Goal: Use online tool/utility

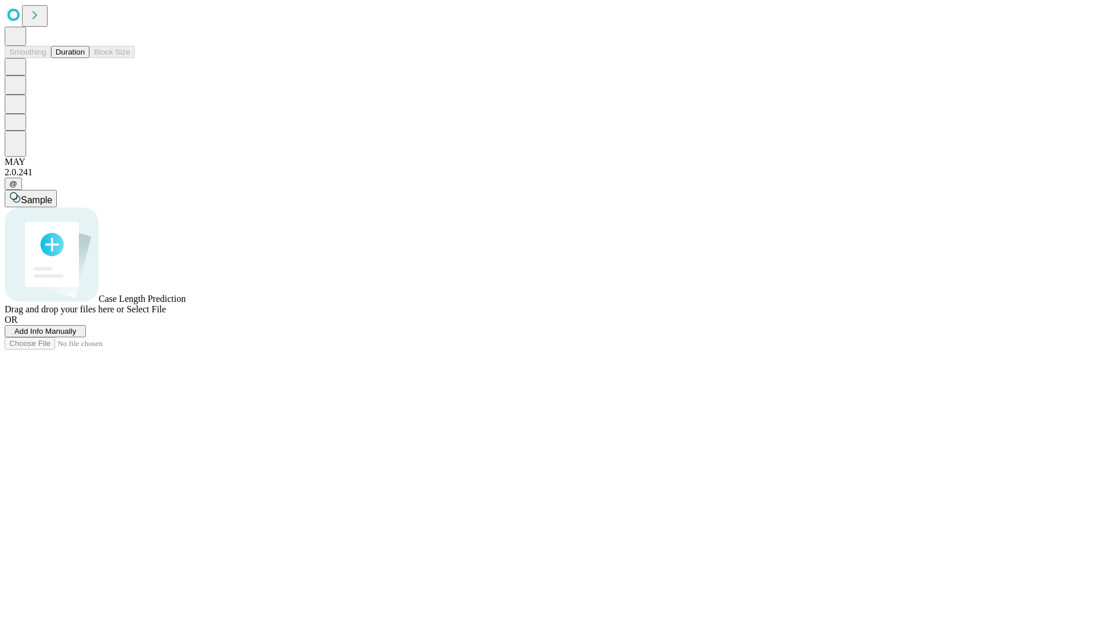
click at [85, 58] on button "Duration" at bounding box center [70, 52] width 38 height 12
click at [52, 195] on span "Sample" at bounding box center [36, 200] width 31 height 10
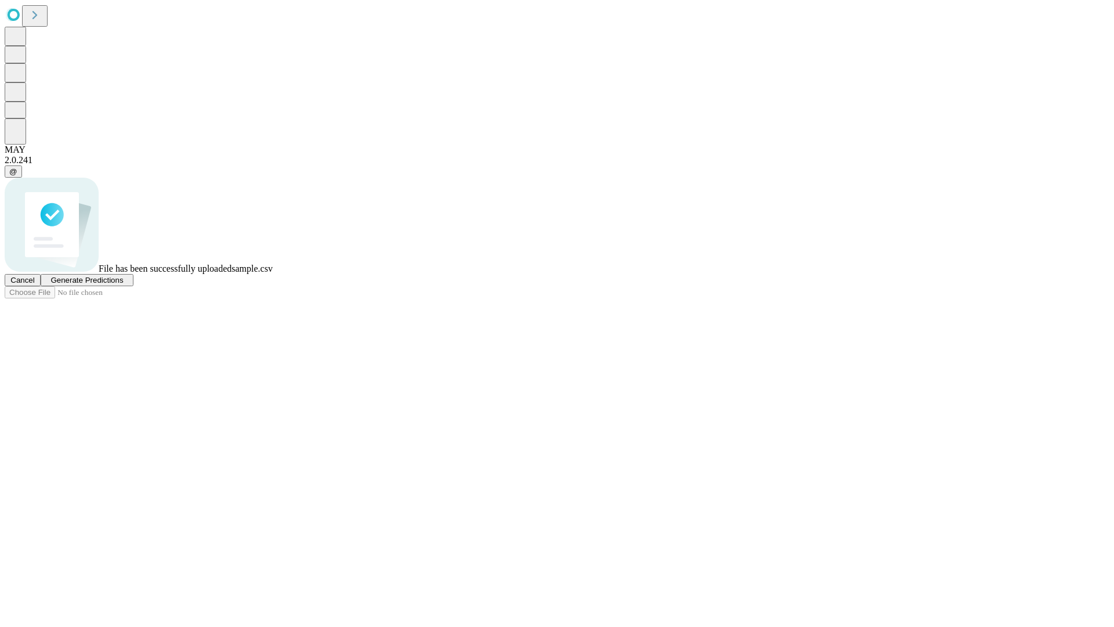
click at [123, 284] on span "Generate Predictions" at bounding box center [86, 280] width 73 height 9
